Goal: Find specific page/section: Find specific page/section

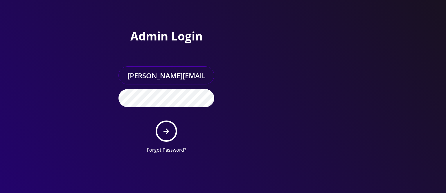
click at [190, 72] on input "[PERSON_NAME][EMAIL_ADDRESS][DOMAIN_NAME]" at bounding box center [166, 75] width 96 height 18
click at [243, 53] on div at bounding box center [306, 79] width 166 height 158
click at [169, 80] on input "[PERSON_NAME][EMAIL_ADDRESS][DOMAIN_NAME]" at bounding box center [166, 75] width 96 height 18
paste input "master@britewireless.com"
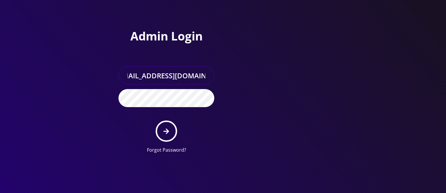
type input "master@britewireless.com"
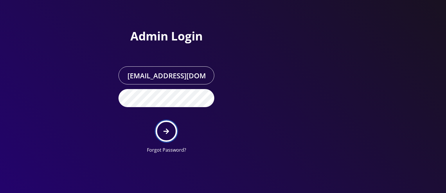
click at [162, 130] on button "submit" at bounding box center [166, 130] width 21 height 21
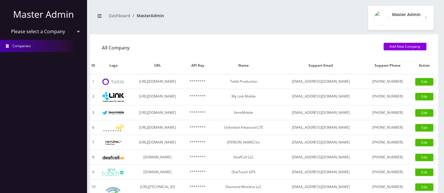
select select "1"
click at [7, 26] on select "Please select a Company Teltik Production My Link Mobile VennMobile Unlimited A…" at bounding box center [44, 31] width 74 height 11
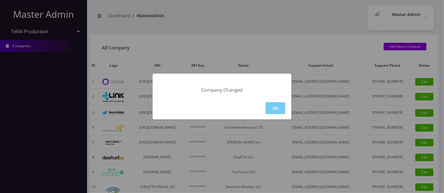
click at [284, 110] on button "OK" at bounding box center [276, 108] width 20 height 12
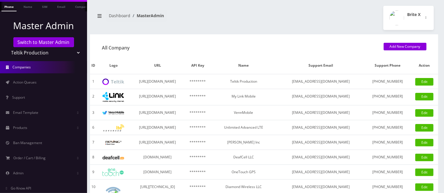
scroll to position [96, 0]
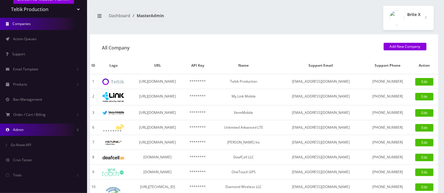
click at [21, 132] on link "Admin" at bounding box center [43, 129] width 87 height 12
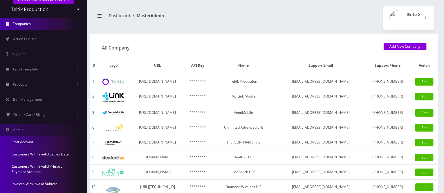
scroll to position [174, 0]
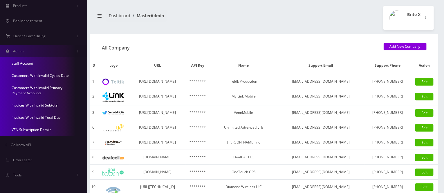
click at [39, 104] on link "Invoices With Invalid Subtotal" at bounding box center [43, 105] width 87 height 12
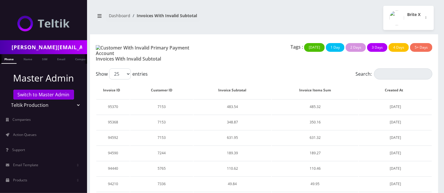
drag, startPoint x: 102, startPoint y: 47, endPoint x: 174, endPoint y: 47, distance: 71.7
click at [174, 47] on h1 "Invoices With Invalid Subtotal" at bounding box center [149, 53] width 107 height 17
copy h1 "Invoices With Invalid Subtotal"
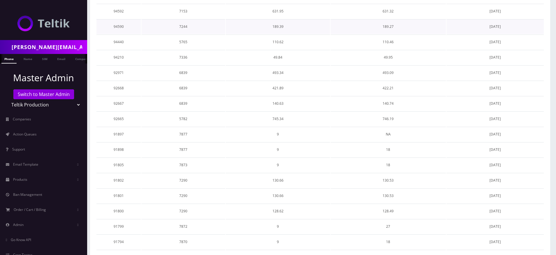
scroll to position [239, 0]
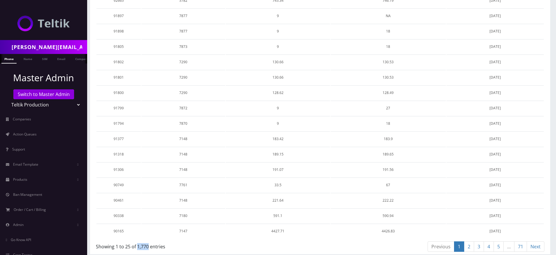
drag, startPoint x: 138, startPoint y: 242, endPoint x: 148, endPoint y: 241, distance: 10.2
click at [148, 192] on div "Showing 1 to 25 of 1,770 entries" at bounding box center [206, 245] width 220 height 9
copy div "1,770"
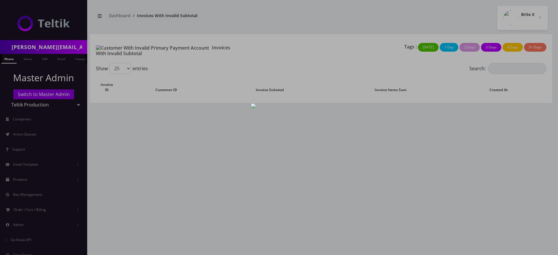
click at [256, 105] on img at bounding box center [253, 106] width 5 height 5
drag, startPoint x: 255, startPoint y: 85, endPoint x: 284, endPoint y: 87, distance: 29.1
click at [284, 87] on div at bounding box center [279, 127] width 558 height 255
